Goal: Task Accomplishment & Management: Use online tool/utility

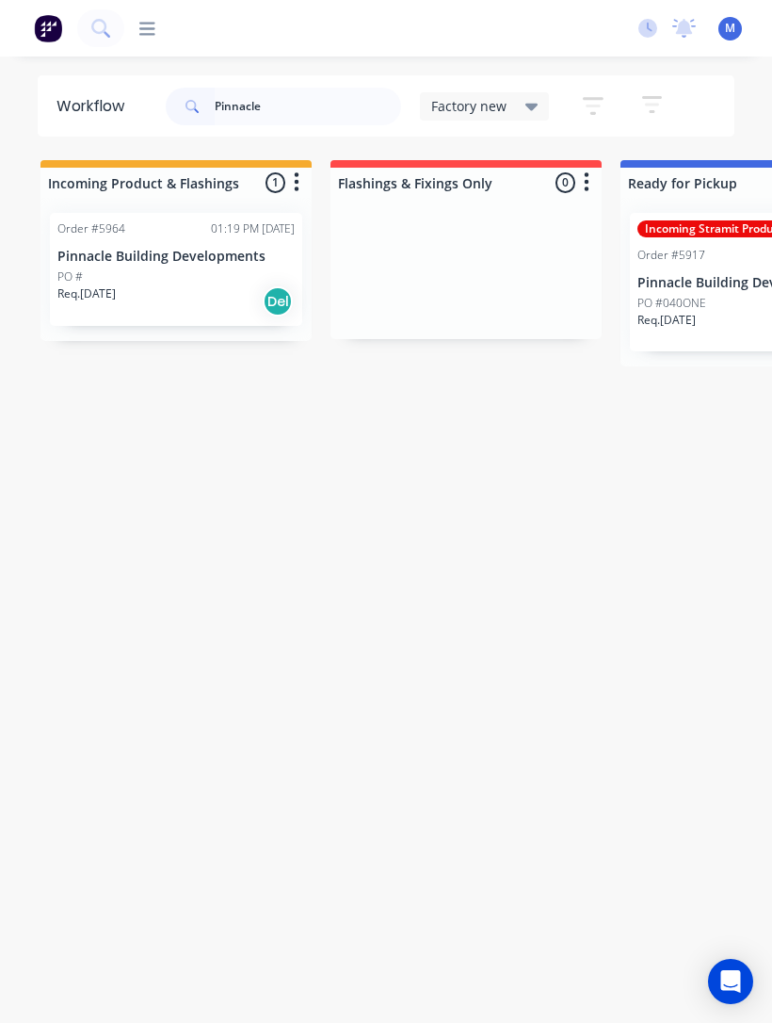
type input "Pinnacle"
click at [741, 293] on div "Incoming Stramit Product Order #5917 02:38 PM [DATE] Pinnacle Building Developm…" at bounding box center [756, 282] width 252 height 138
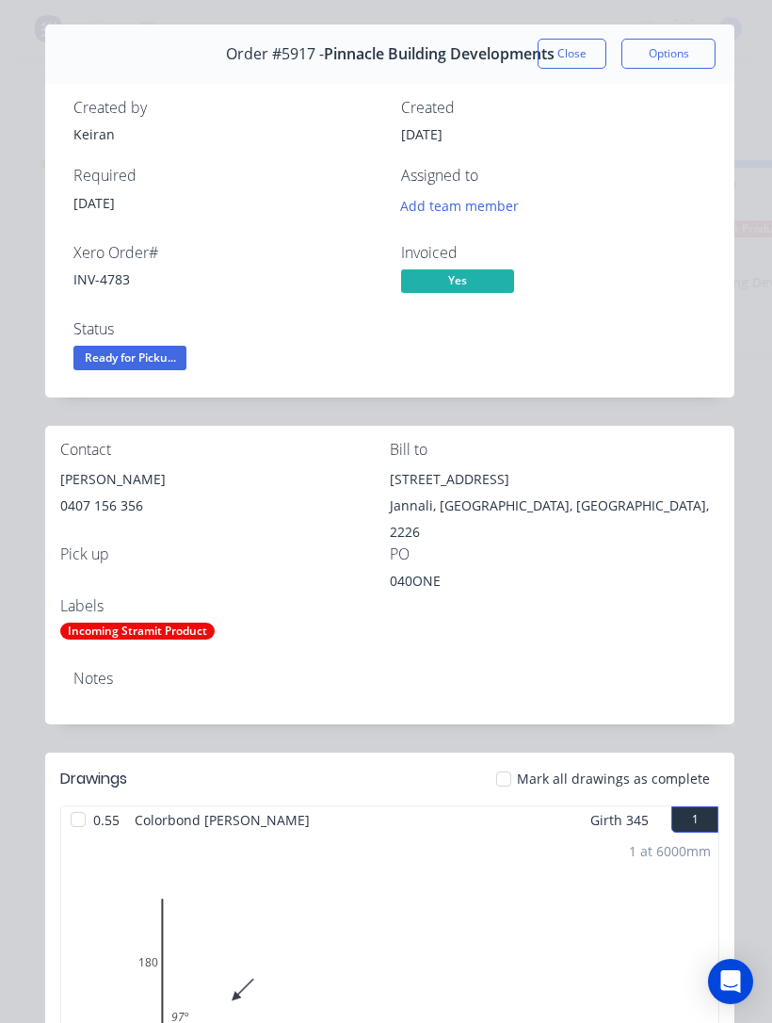
scroll to position [51, 0]
click at [576, 48] on button "Close" at bounding box center [572, 54] width 69 height 30
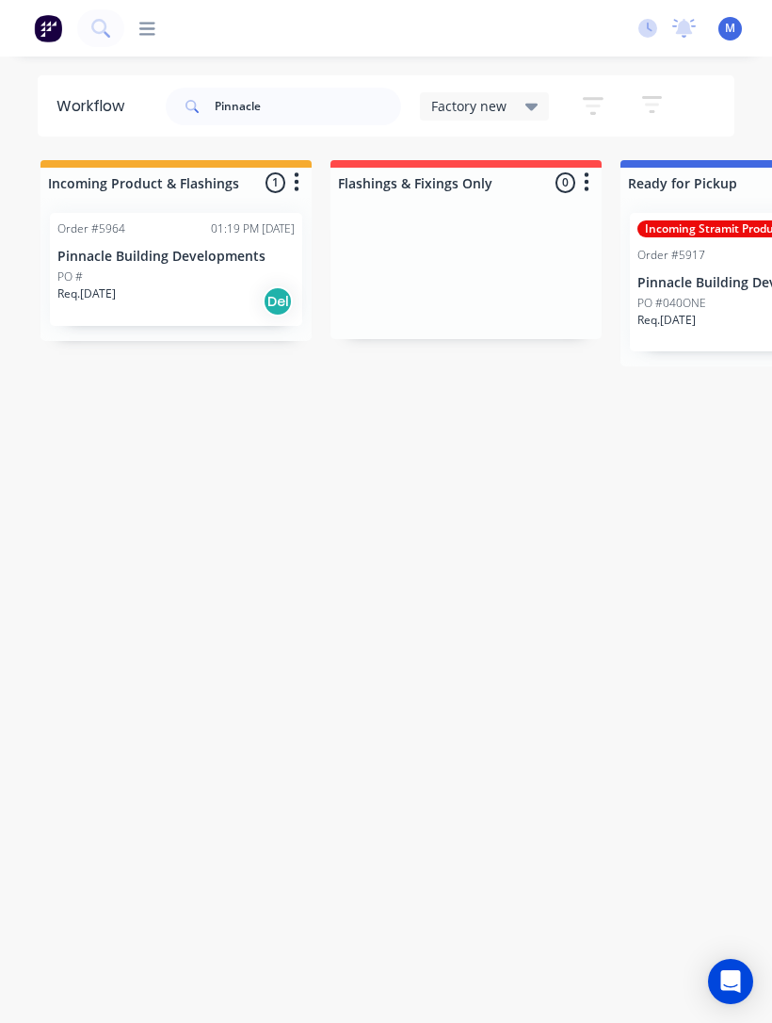
click at [138, 281] on div "PO #" at bounding box center [175, 276] width 237 height 17
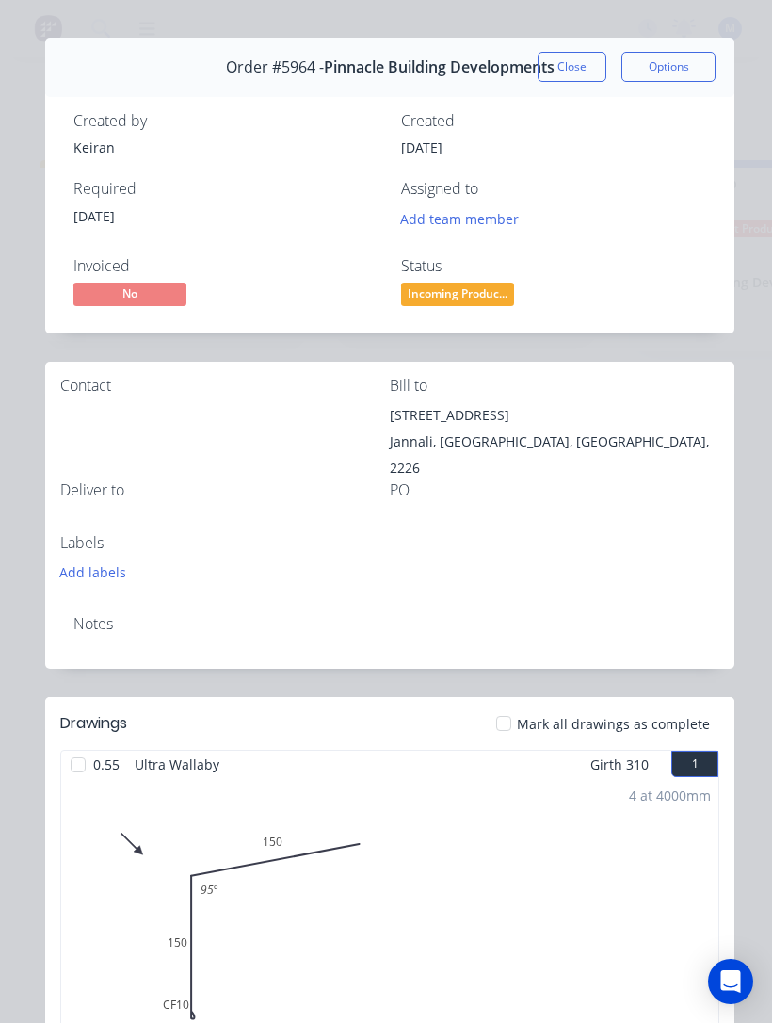
scroll to position [6, 0]
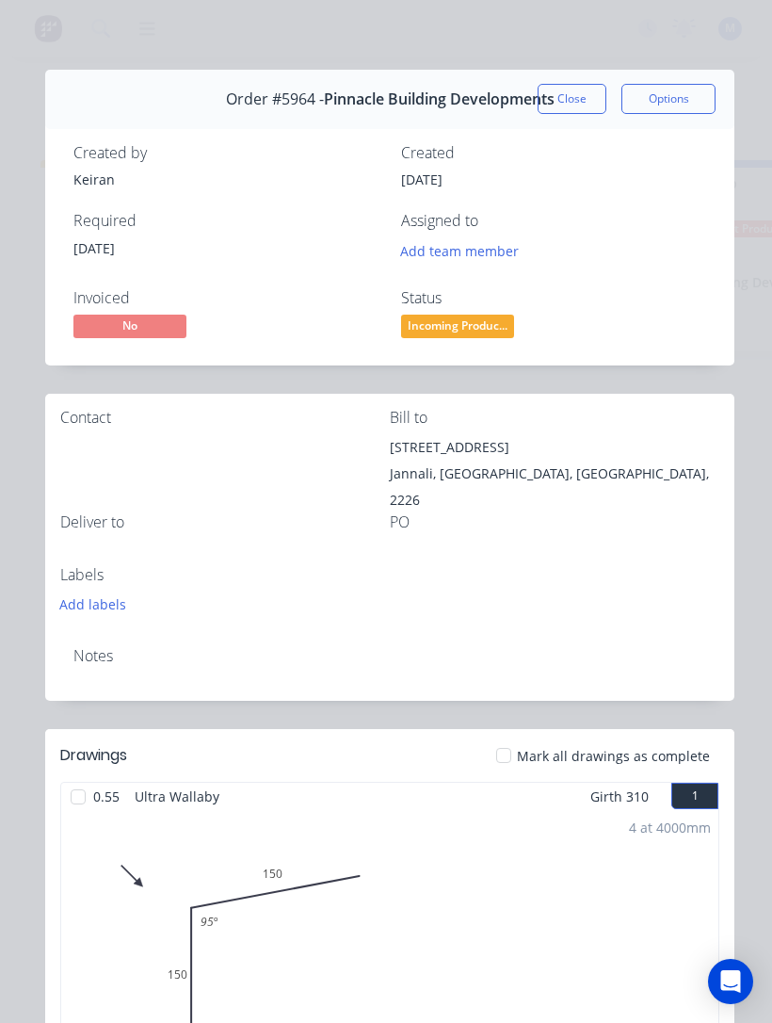
click at [579, 92] on button "Close" at bounding box center [572, 99] width 69 height 30
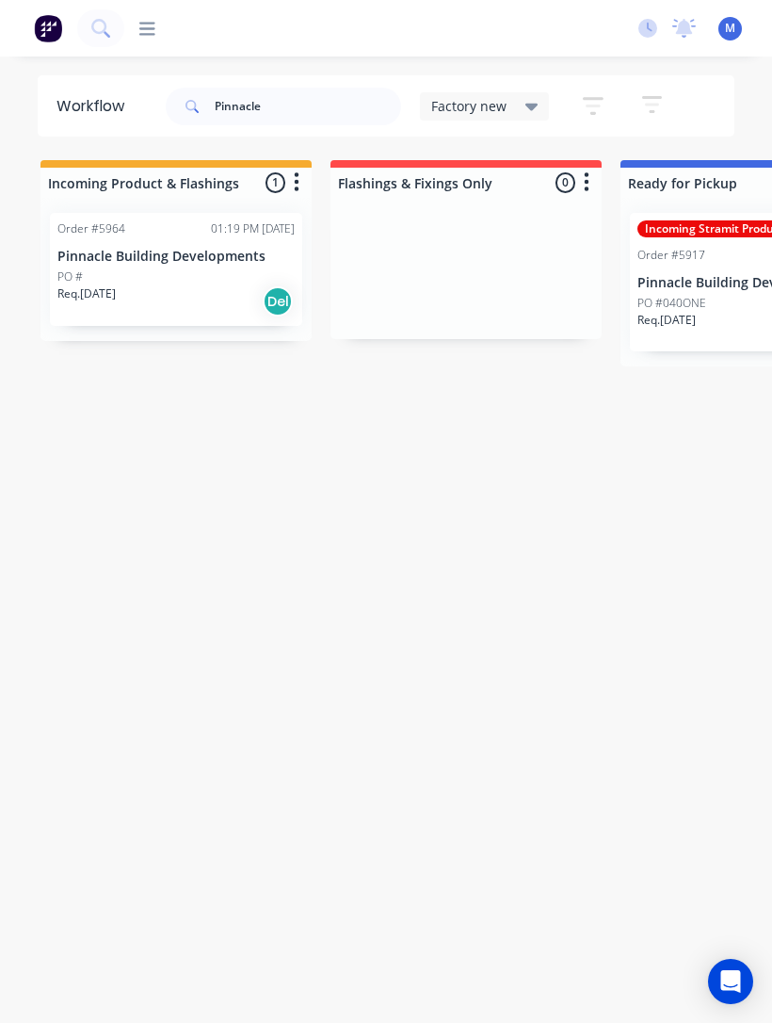
click at [698, 309] on p "PO #040ONE" at bounding box center [672, 303] width 69 height 17
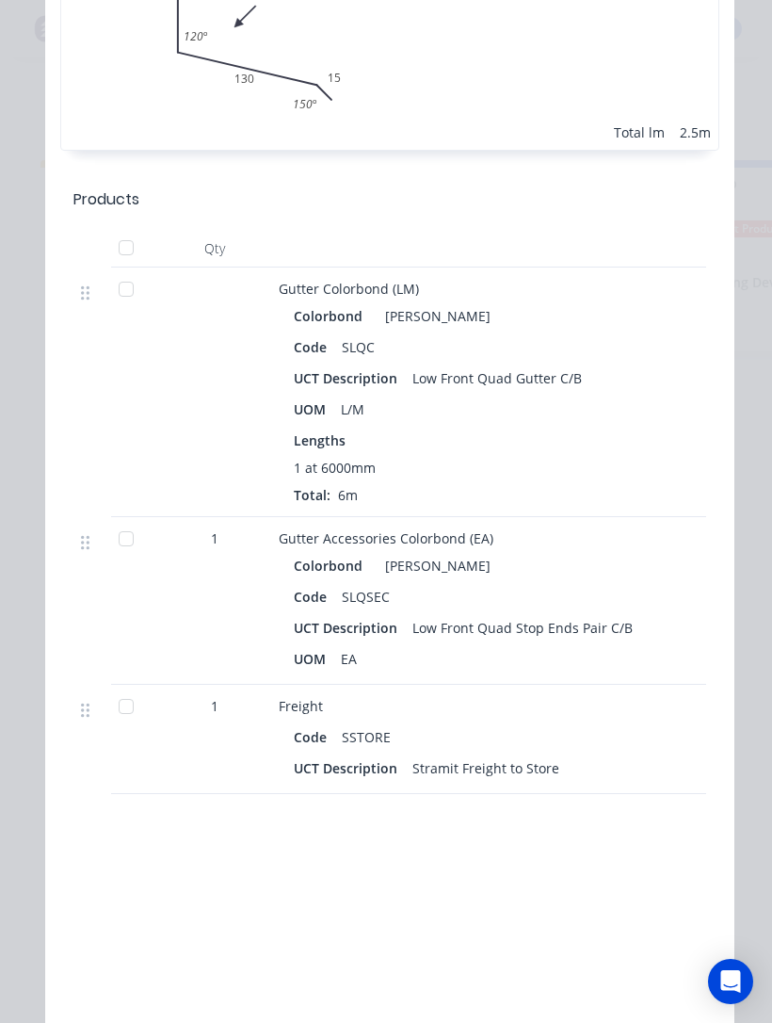
scroll to position [2368, 0]
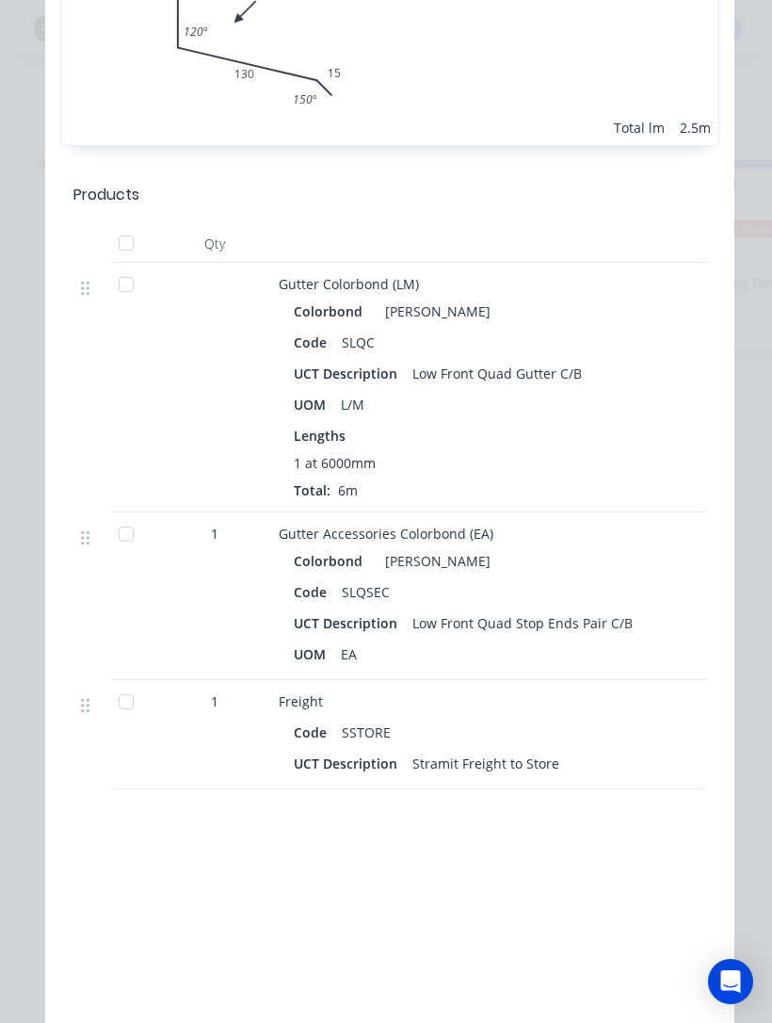
click at [120, 226] on div at bounding box center [126, 243] width 38 height 38
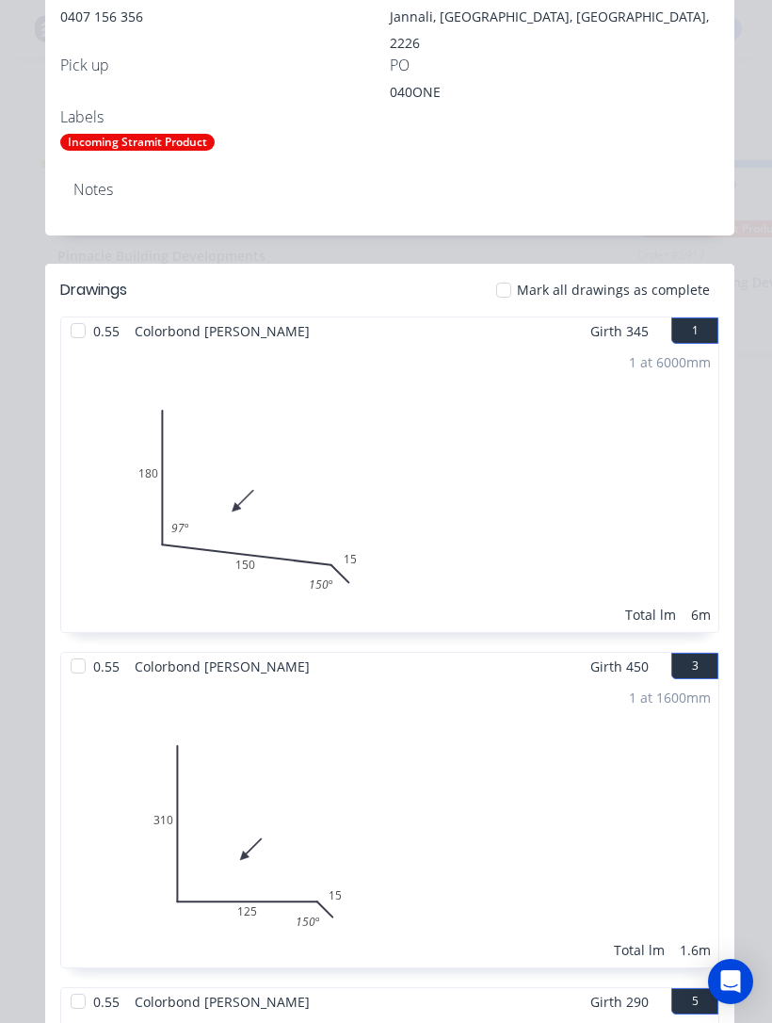
scroll to position [503, 0]
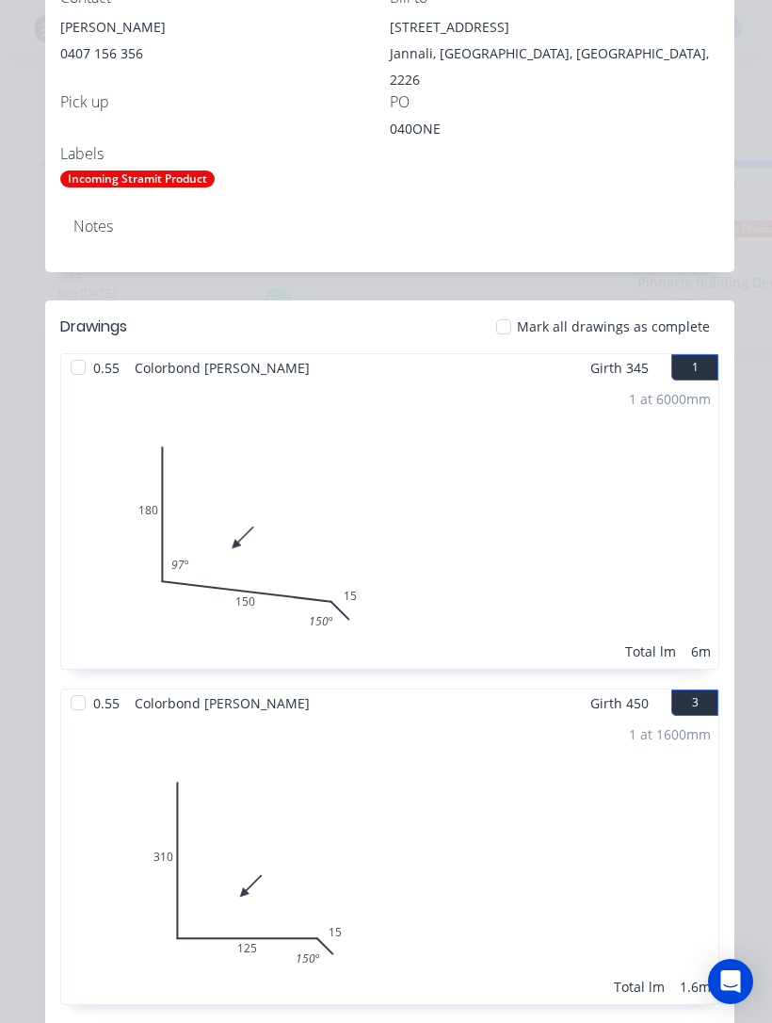
click at [511, 308] on div at bounding box center [504, 327] width 38 height 38
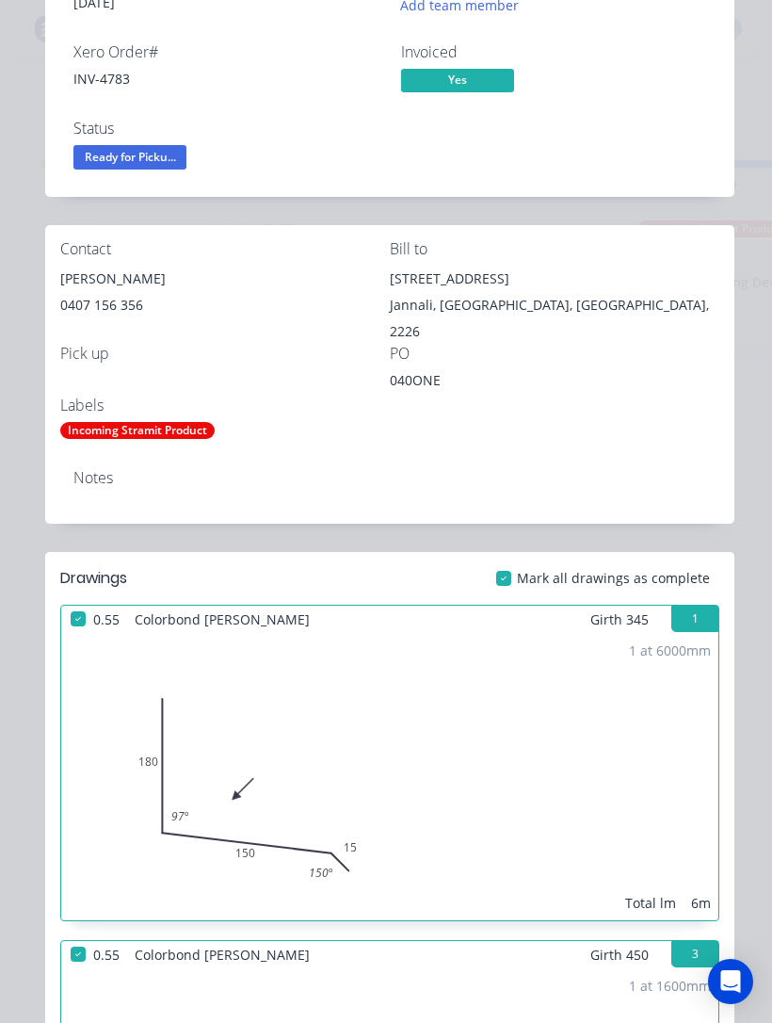
scroll to position [246, 0]
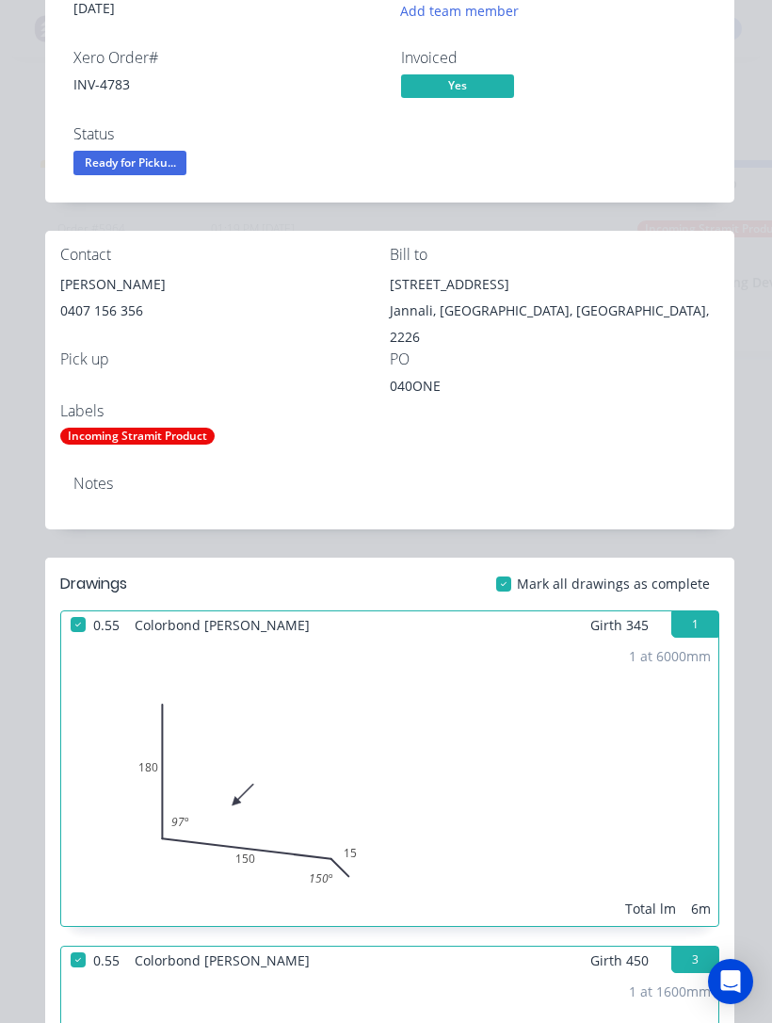
click at [120, 155] on span "Ready for Picku..." at bounding box center [129, 163] width 113 height 24
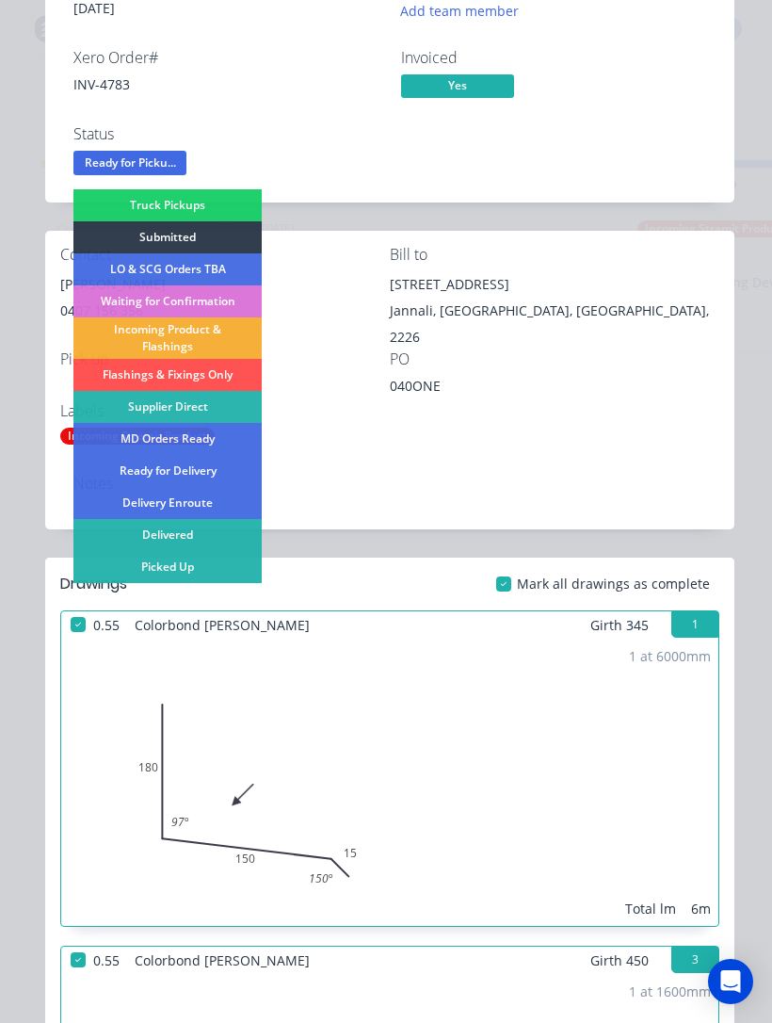
click at [154, 573] on div "Picked Up" at bounding box center [167, 567] width 188 height 32
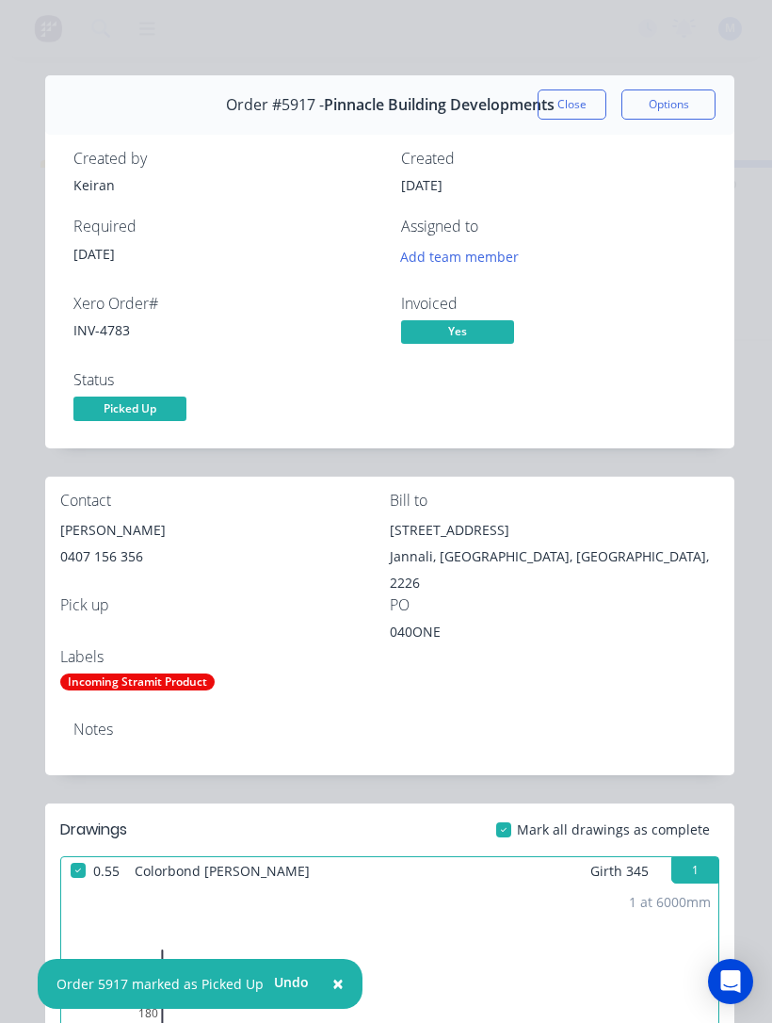
scroll to position [0, 0]
click at [584, 92] on button "Close" at bounding box center [572, 104] width 69 height 30
